Goal: Task Accomplishment & Management: Manage account settings

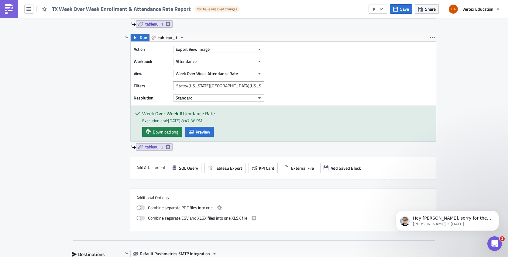
scroll to position [334, 0]
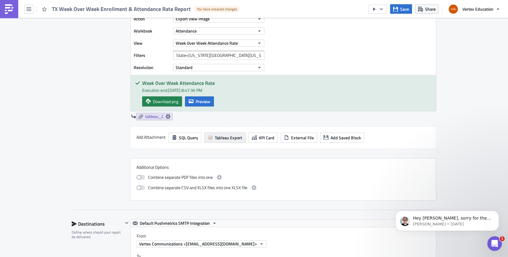
click at [220, 139] on span "Tableau Export" at bounding box center [228, 137] width 27 height 6
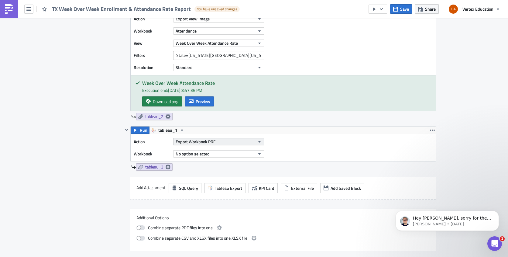
click at [219, 142] on button "Export Workbook PDF" at bounding box center [218, 141] width 91 height 7
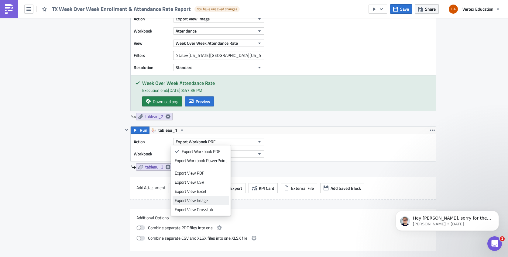
click at [197, 202] on div "Export View Image" at bounding box center [201, 200] width 52 height 6
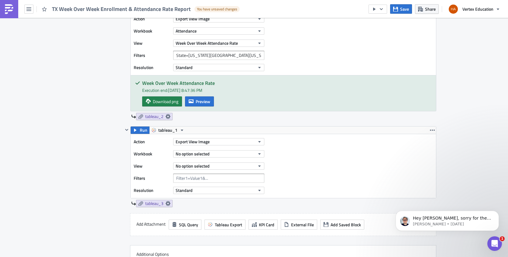
scroll to position [365, 0]
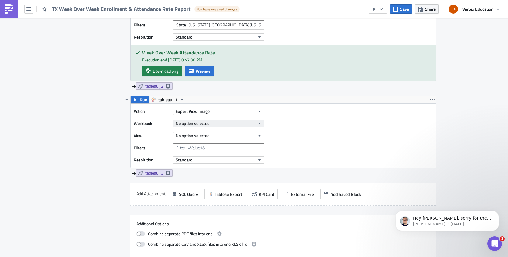
click at [257, 125] on icon "button" at bounding box center [259, 123] width 5 height 5
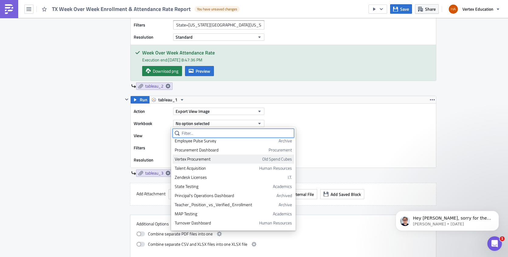
scroll to position [91, 0]
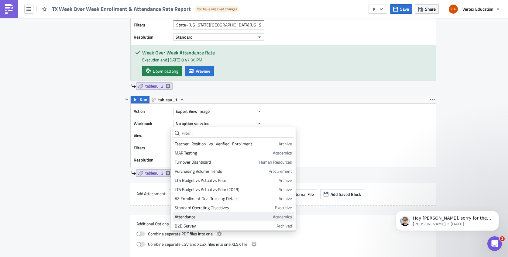
click at [211, 218] on div "Attendance" at bounding box center [223, 217] width 96 height 6
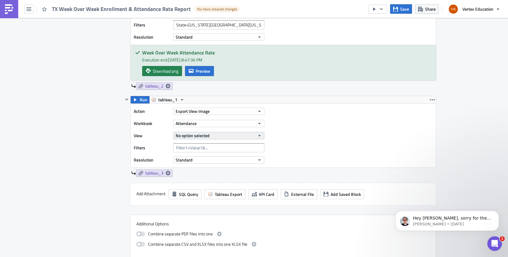
click at [258, 134] on icon "button" at bounding box center [259, 135] width 5 height 5
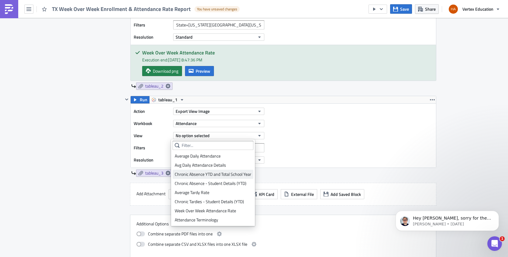
click at [230, 172] on div "Chronic Absence YTD and Total School Year" at bounding box center [213, 174] width 77 height 6
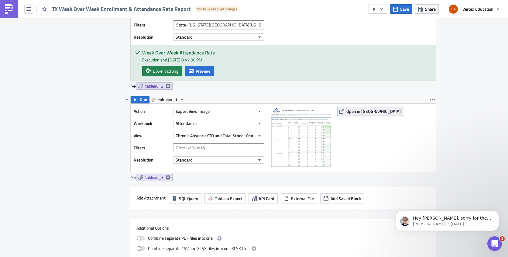
click at [350, 110] on span "Open in [GEOGRAPHIC_DATA]" at bounding box center [374, 111] width 54 height 6
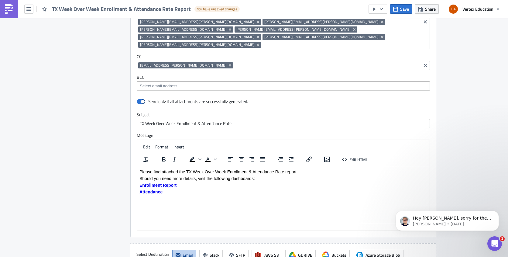
scroll to position [699, 0]
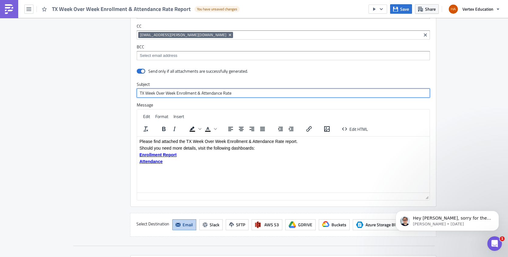
click at [239, 88] on input "TX Week Over Week Enrollment & Attendance Rate" at bounding box center [283, 92] width 293 height 9
click at [271, 88] on input "TX Week Over Week Enrollment & Attendance Rate + Chronic" at bounding box center [283, 92] width 293 height 9
drag, startPoint x: 258, startPoint y: 78, endPoint x: 297, endPoint y: 79, distance: 38.6
click at [297, 88] on input "TX Week Over Week Enrollment & Attendance Rate + Chronic Absenteeism YTD" at bounding box center [283, 92] width 293 height 9
drag, startPoint x: 233, startPoint y: 77, endPoint x: 272, endPoint y: 81, distance: 39.4
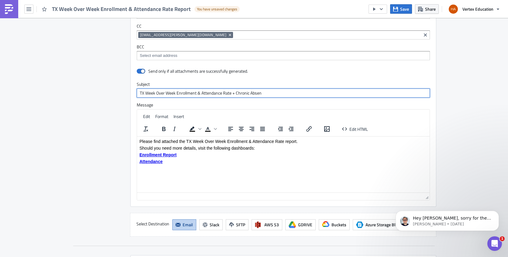
click at [272, 88] on input "TX Week Over Week Enrollment & Attendance Rate + Chronic Absen" at bounding box center [283, 92] width 293 height 9
paste input "ce"
type input "TX Week Over Week Enrollment & Attendance Rate + Chronic Absence"
drag, startPoint x: 285, startPoint y: 142, endPoint x: 305, endPoint y: 141, distance: 20.7
click at [305, 141] on p "Please find attached the TX Week Over Week Enrollment & Attendance Rate report." at bounding box center [284, 141] width 288 height 5
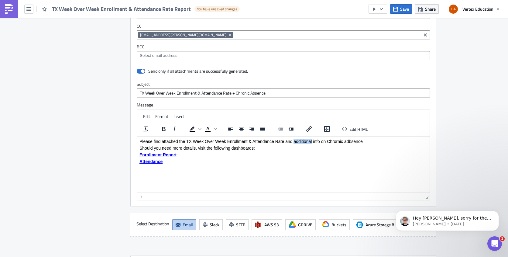
drag, startPoint x: 294, startPoint y: 142, endPoint x: 312, endPoint y: 143, distance: 18.3
click at [312, 143] on p "Please find attached the TX Week Over Week Enrollment & Attendance Rate and add…" at bounding box center [284, 141] width 288 height 5
click at [340, 143] on p "Please find attached the TX Week Over Week Enrollment & Attendance Rate and inf…" at bounding box center [284, 141] width 288 height 5
click at [343, 141] on p "Please find attached the TX Week Over Week Enrollment & Attendance Rate and inf…" at bounding box center [284, 141] width 288 height 5
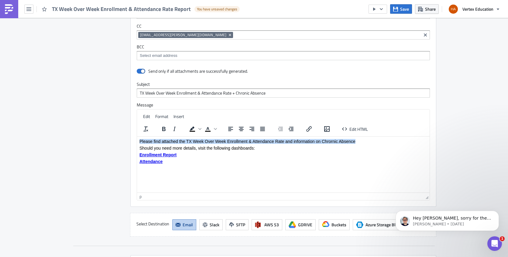
drag, startPoint x: 358, startPoint y: 141, endPoint x: 138, endPoint y: 115, distance: 222.0
click at [138, 136] on html "Please find attached the TX Week Over Week Enrollment & Attendance Rate and inf…" at bounding box center [283, 151] width 293 height 30
copy p "Please find attached the TX Week Over Week Enrollment & Attendance Rate and inf…"
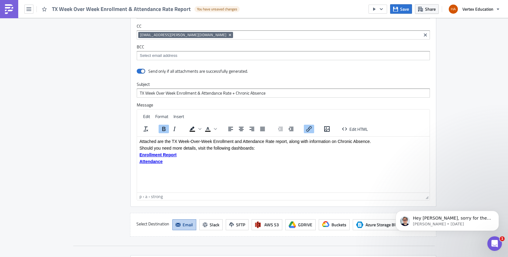
click at [208, 166] on html "Attached are the TX Week-Over-Week Enrollment and Attendance Rate report, along…" at bounding box center [283, 151] width 293 height 30
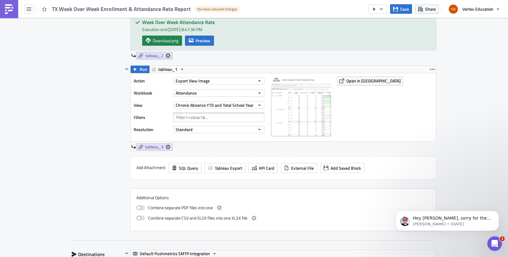
scroll to position [213, 0]
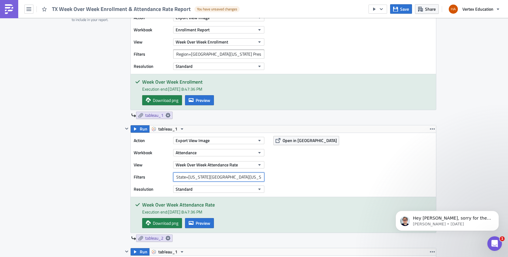
drag, startPoint x: 174, startPoint y: 177, endPoint x: 289, endPoint y: 186, distance: 116.2
click at [289, 186] on div "Action Export View Image Workbook Attendance View Week Over Week Attendance Rat…" at bounding box center [284, 165] width 306 height 64
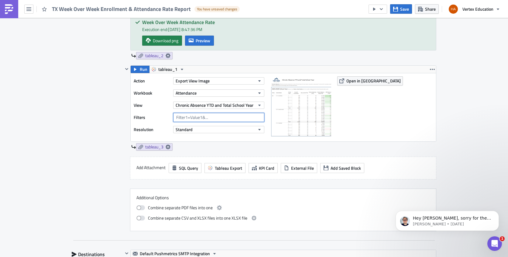
click at [223, 119] on input "text" at bounding box center [218, 117] width 91 height 9
paste input "State=[US_STATE][GEOGRAPHIC_DATA][US_STATE] Preschool Included?=False"
drag, startPoint x: 193, startPoint y: 118, endPoint x: 244, endPoint y: 118, distance: 50.2
click at [244, 118] on input "State=[US_STATE][GEOGRAPHIC_DATA][US_STATE] Preschool Included?=False" at bounding box center [218, 117] width 91 height 9
click at [348, 83] on span "Open in [GEOGRAPHIC_DATA]" at bounding box center [374, 81] width 54 height 6
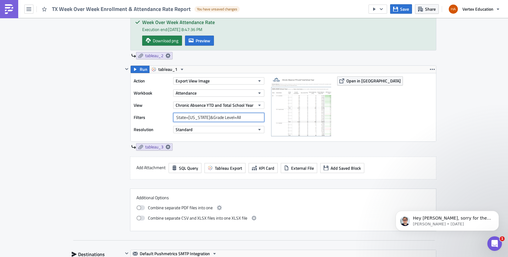
drag, startPoint x: 237, startPoint y: 117, endPoint x: 167, endPoint y: 102, distance: 71.6
click at [167, 102] on div "Action Export View Image Workbook Attendance View Chronic Absence YTD and Total…" at bounding box center [201, 107] width 134 height 62
click at [214, 120] on input "State=TX&Grade Level=All" at bounding box center [218, 117] width 91 height 9
drag, startPoint x: 191, startPoint y: 117, endPoint x: 263, endPoint y: 123, distance: 72.3
click at [263, 123] on div "Action Export View Image Workbook Attendance View Chronic Absence YTD and Total…" at bounding box center [201, 107] width 134 height 62
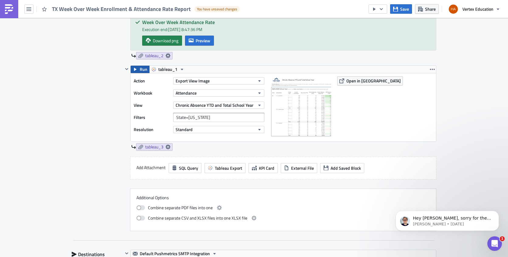
click at [140, 70] on span "Run" at bounding box center [144, 69] width 8 height 7
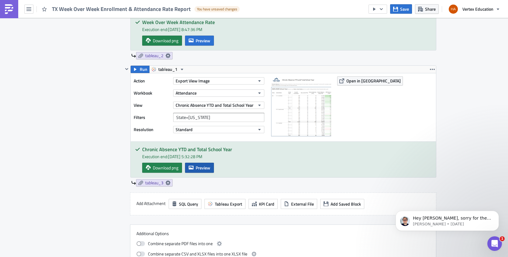
click at [191, 168] on icon "button" at bounding box center [191, 167] width 5 height 5
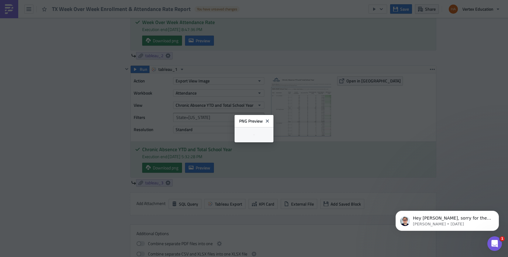
scroll to position [1, 0]
click at [272, 116] on icon "Close" at bounding box center [270, 118] width 5 height 5
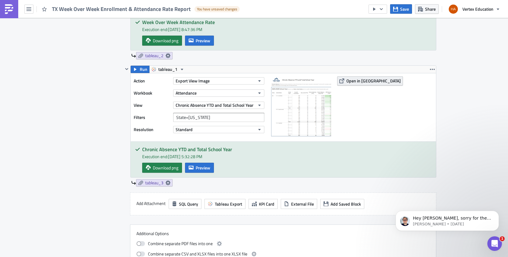
click at [347, 81] on span "Open in [GEOGRAPHIC_DATA]" at bounding box center [374, 81] width 54 height 6
drag, startPoint x: 203, startPoint y: 118, endPoint x: 161, endPoint y: 108, distance: 43.3
click at [161, 108] on div "Action Export View Image Workbook Attendance View Chronic Absence YTD and Total…" at bounding box center [201, 107] width 134 height 62
paste input "&Grade Level=PK4,PK5,1,2,3,..."
click at [222, 118] on input "State=TX&Grade Level=PK4,PK5,1,2,3,..." at bounding box center [218, 117] width 91 height 9
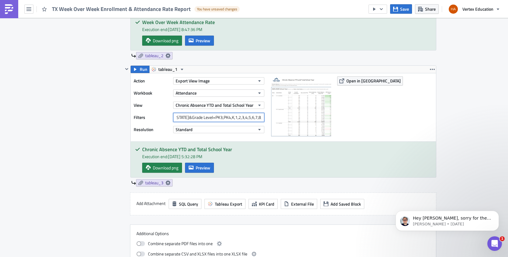
scroll to position [0, 24]
type input "State=[US_STATE]&Grade Level=PK3,PK4,K,1,2,3,4,5,6,7,8,9,10,11,12"
click at [355, 117] on div "Action Export View Image Workbook Attendance View Chronic Absence YTD and Total…" at bounding box center [284, 107] width 306 height 68
click at [140, 70] on span "Run" at bounding box center [144, 69] width 8 height 7
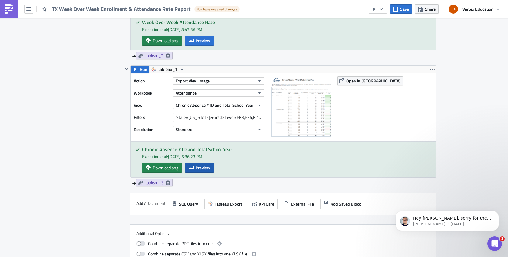
click at [205, 166] on span "Preview" at bounding box center [203, 167] width 15 height 6
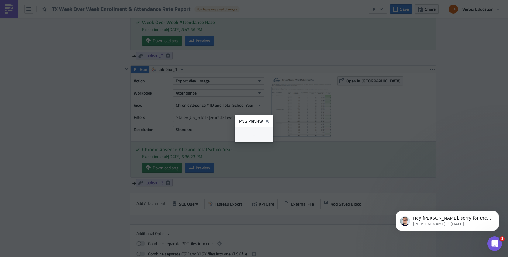
scroll to position [1, 0]
click at [272, 116] on icon "Close" at bounding box center [270, 118] width 5 height 5
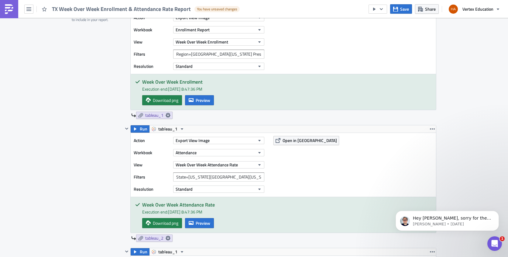
scroll to position [0, 0]
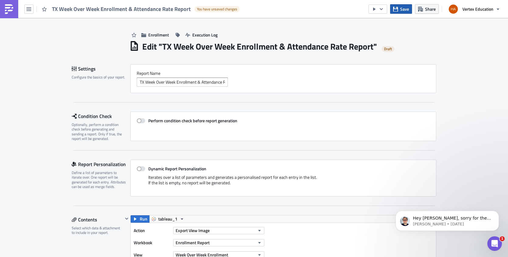
click at [399, 9] on button "Save" at bounding box center [401, 8] width 22 height 9
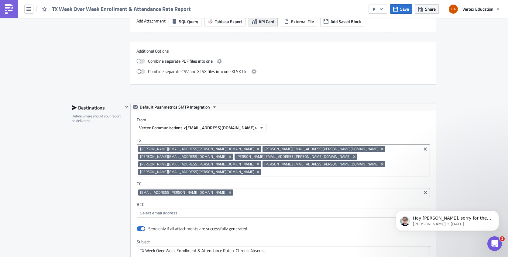
scroll to position [517, 0]
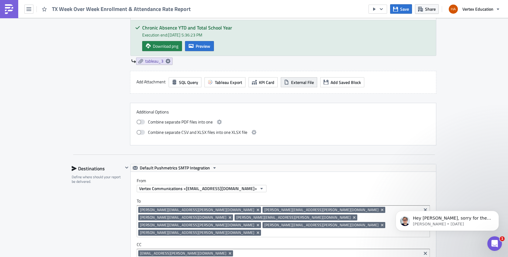
click at [294, 84] on span "External File" at bounding box center [302, 82] width 23 height 6
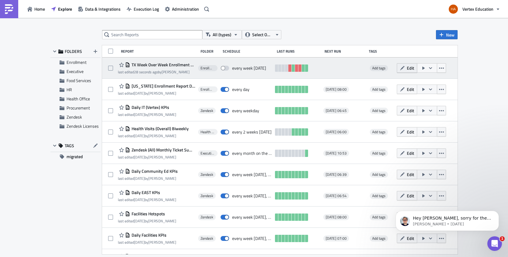
click at [407, 71] on span "Edit" at bounding box center [410, 68] width 7 height 6
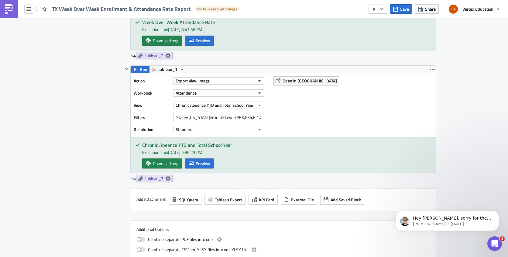
scroll to position [365, 0]
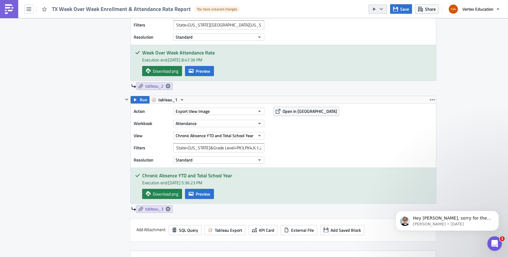
click at [381, 10] on icon "button" at bounding box center [381, 9] width 5 height 5
click at [463, 68] on div "Enrollment Execution Log Edit " TX Week Over Week Enrollment & Attendance Rate …" at bounding box center [254, 184] width 508 height 1062
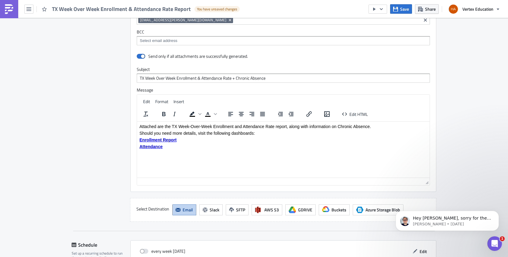
scroll to position [715, 0]
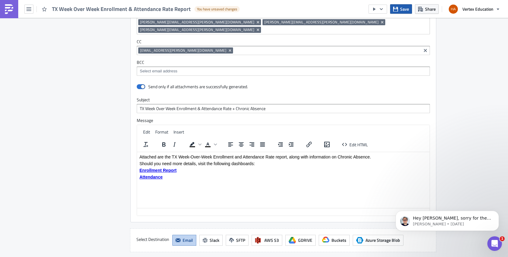
click at [404, 10] on span "Save" at bounding box center [404, 9] width 9 height 6
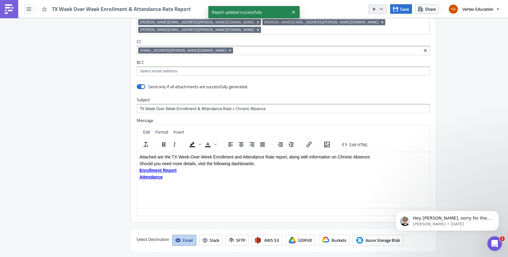
click at [384, 9] on icon "button" at bounding box center [381, 9] width 5 height 5
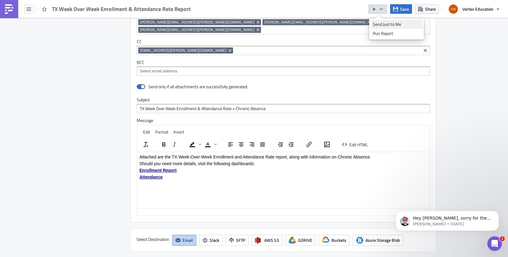
click at [384, 24] on div "Send Just to Me" at bounding box center [396, 24] width 47 height 6
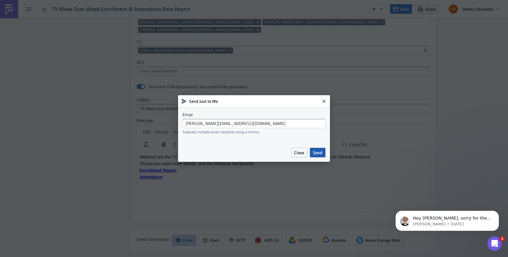
click at [320, 152] on span "Send" at bounding box center [317, 152] width 9 height 6
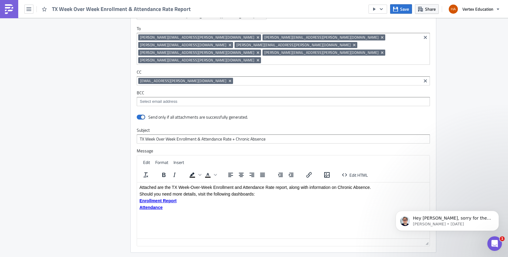
scroll to position [807, 0]
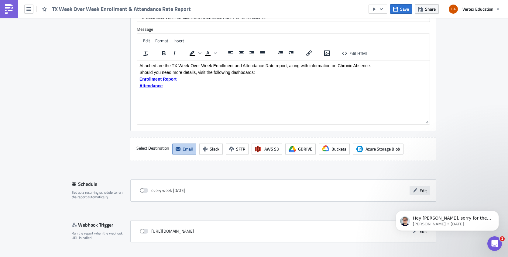
click at [421, 186] on button "Edit" at bounding box center [420, 190] width 20 height 9
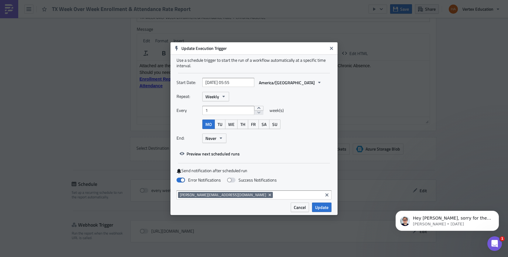
click at [275, 194] on input at bounding box center [298, 195] width 47 height 6
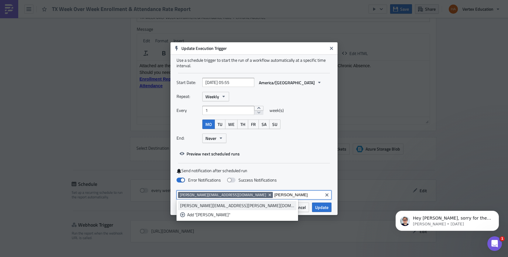
type input "[PERSON_NAME]"
click at [215, 206] on div "[PERSON_NAME][EMAIL_ADDRESS][PERSON_NAME][DOMAIN_NAME]" at bounding box center [237, 205] width 114 height 6
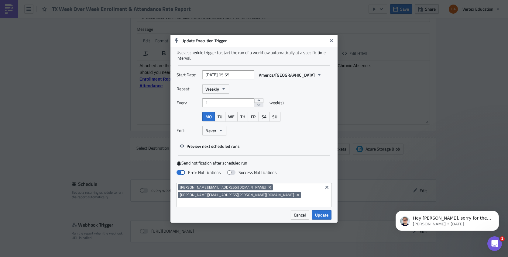
click at [310, 140] on div "Repeat: Weekly Every 1 week(s) MO TU WE TH FR SA SU End: Never" at bounding box center [254, 112] width 155 height 56
click at [325, 212] on span "Update" at bounding box center [321, 215] width 13 height 6
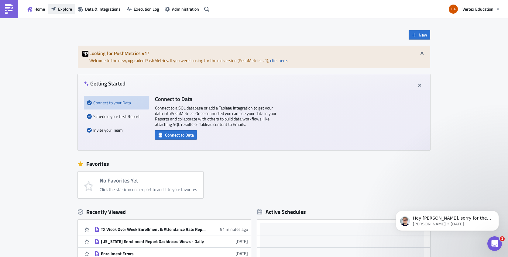
click at [59, 9] on span "Explore" at bounding box center [65, 9] width 14 height 6
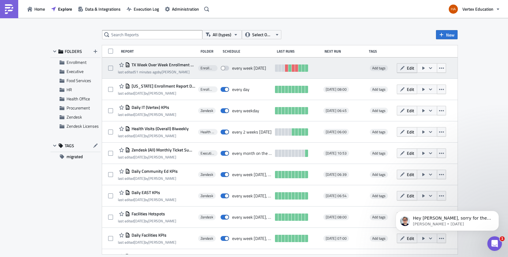
click at [407, 68] on span "Edit" at bounding box center [410, 68] width 7 height 6
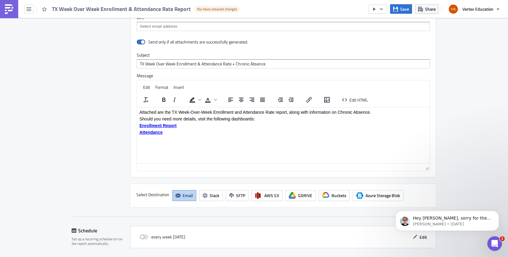
scroll to position [639, 0]
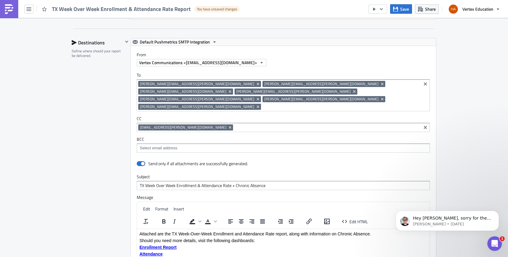
click at [235, 124] on input at bounding box center [327, 127] width 185 height 6
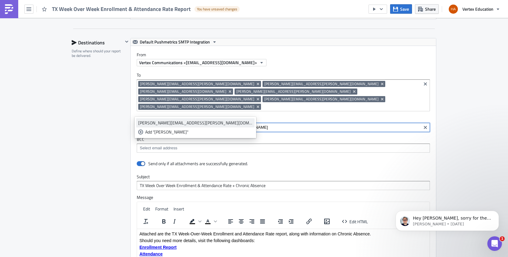
type input "[PERSON_NAME]"
click at [166, 123] on div "[PERSON_NAME][EMAIL_ADDRESS][PERSON_NAME][DOMAIN_NAME]" at bounding box center [195, 123] width 114 height 6
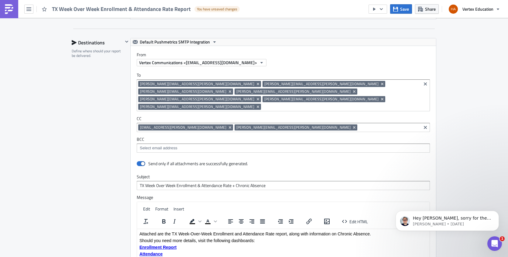
click at [313, 137] on label "BCC" at bounding box center [283, 139] width 293 height 5
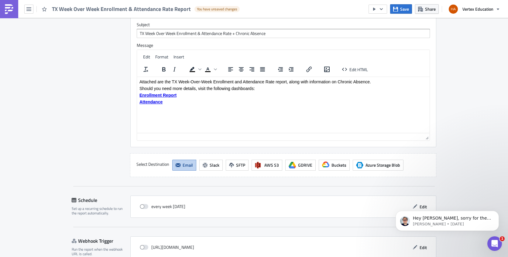
scroll to position [807, 0]
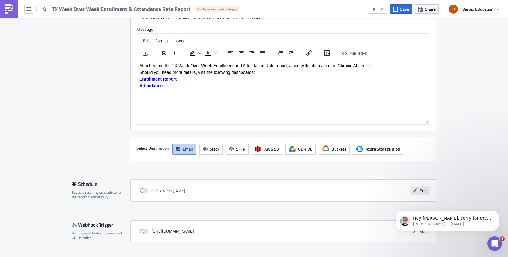
click at [420, 187] on span "Edit" at bounding box center [423, 190] width 7 height 6
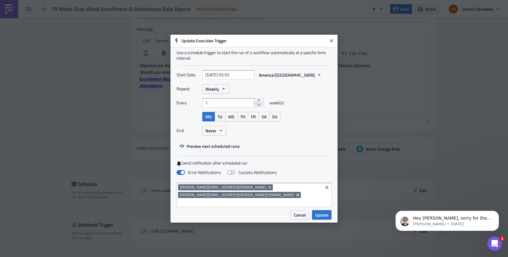
click at [300, 192] on icon "Remove Tag" at bounding box center [298, 194] width 5 height 5
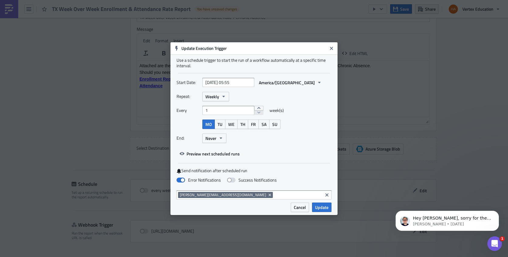
click at [299, 149] on div "Start Date: [DATE] 05:55 [GEOGRAPHIC_DATA]/[GEOGRAPHIC_DATA] Repeat: Weekly Eve…" at bounding box center [254, 118] width 155 height 81
click at [319, 209] on span "Update" at bounding box center [321, 207] width 13 height 6
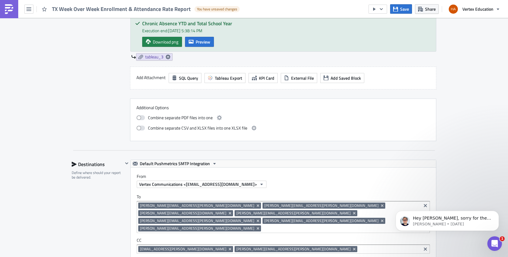
scroll to position [639, 0]
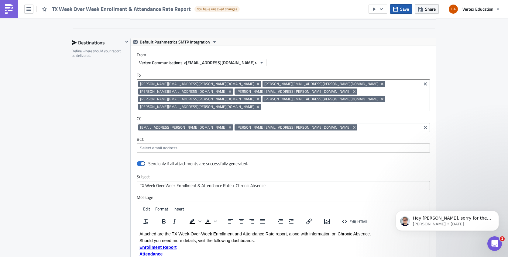
click at [402, 11] on span "Save" at bounding box center [404, 9] width 9 height 6
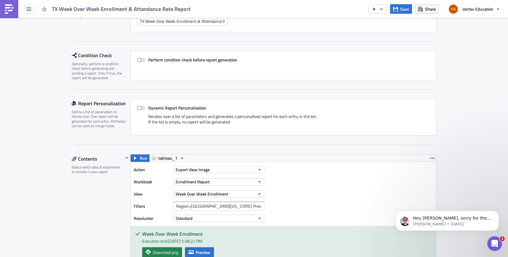
scroll to position [0, 0]
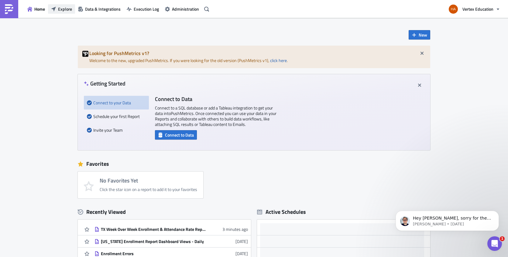
click at [61, 10] on span "Explore" at bounding box center [65, 9] width 14 height 6
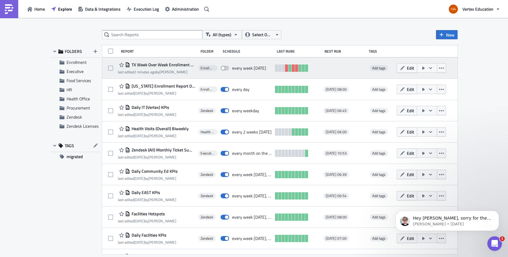
click at [225, 68] on span at bounding box center [225, 68] width 9 height 5
click at [225, 68] on input "checkbox" at bounding box center [224, 68] width 4 height 4
checkbox input "true"
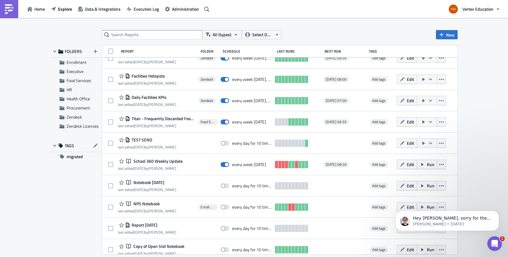
scroll to position [320, 0]
